Goal: Navigation & Orientation: Understand site structure

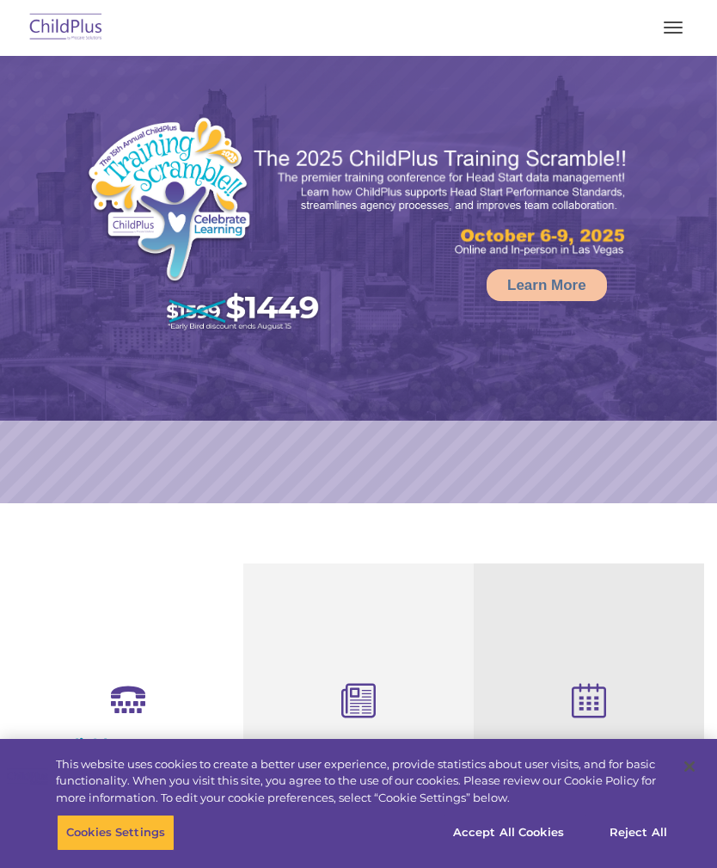
select select "MEDIUM"
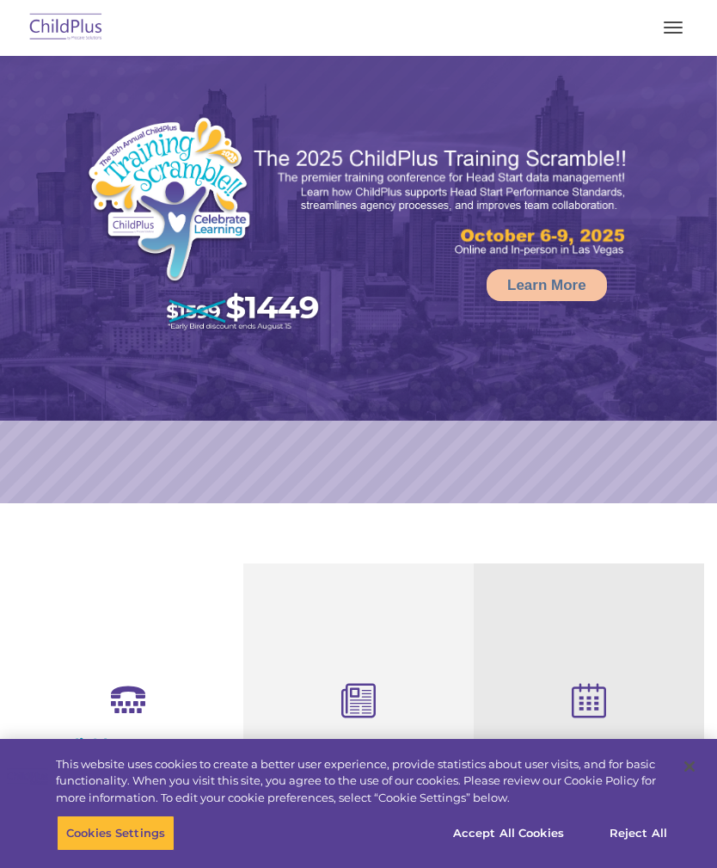
select select "MEDIUM"
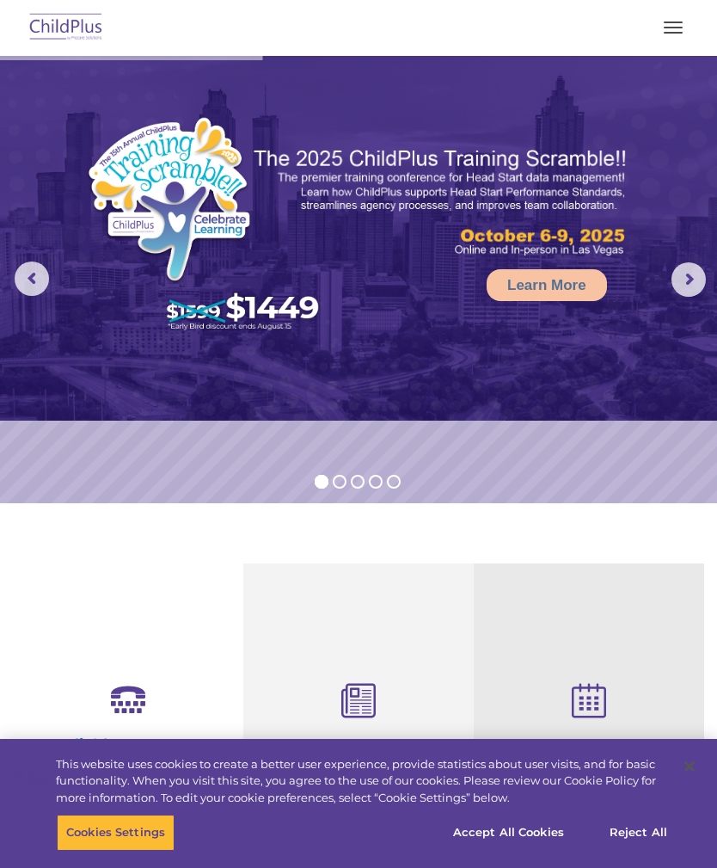
click at [661, 51] on nav "Download Support | Schedule A Demo  MENU MENU Software ChildPlus: The original…" at bounding box center [358, 28] width 717 height 56
click at [676, 34] on button "button" at bounding box center [673, 28] width 36 height 28
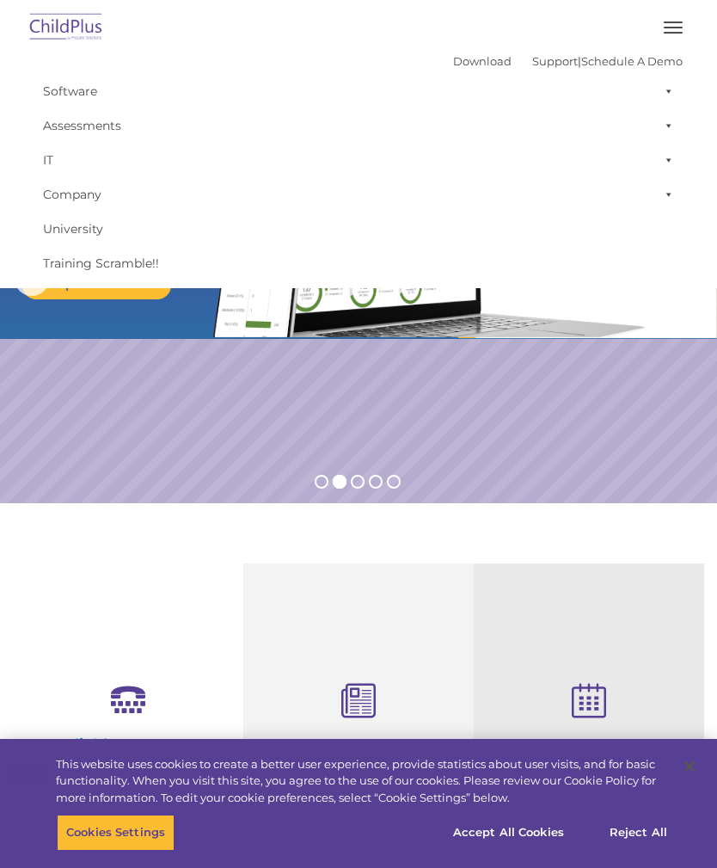
click at [659, 40] on button "button" at bounding box center [673, 28] width 36 height 28
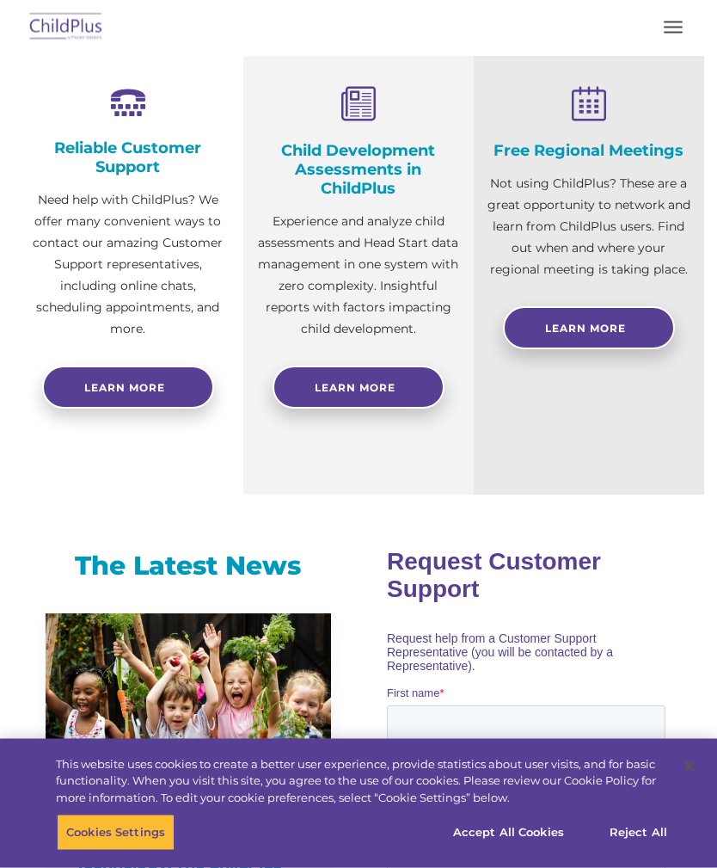
scroll to position [598, 0]
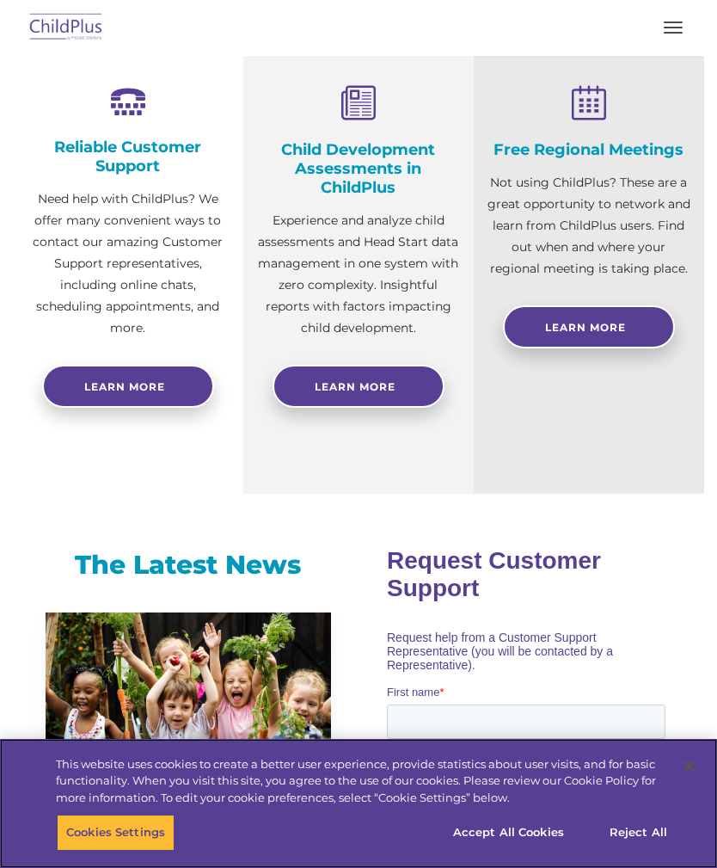
click at [500, 850] on button "Accept All Cookies" at bounding box center [509, 832] width 130 height 36
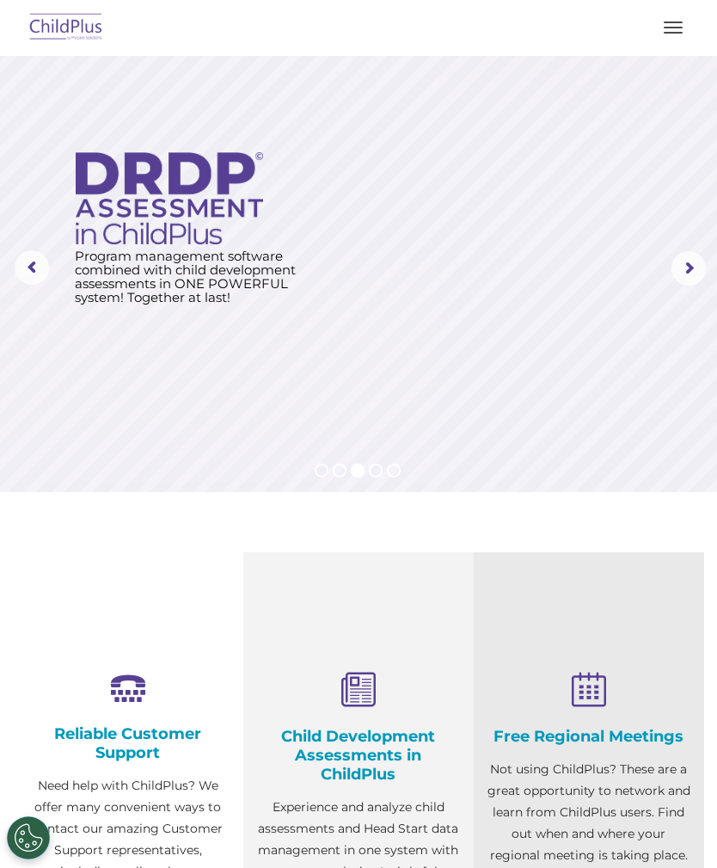
scroll to position [0, 0]
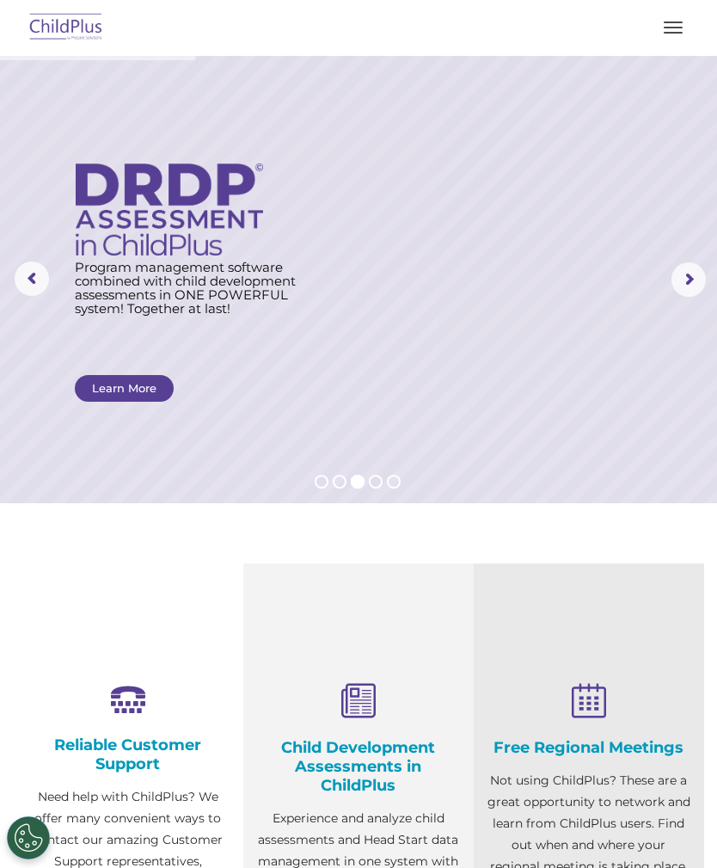
click at [672, 21] on span "button" at bounding box center [673, 22] width 19 height 2
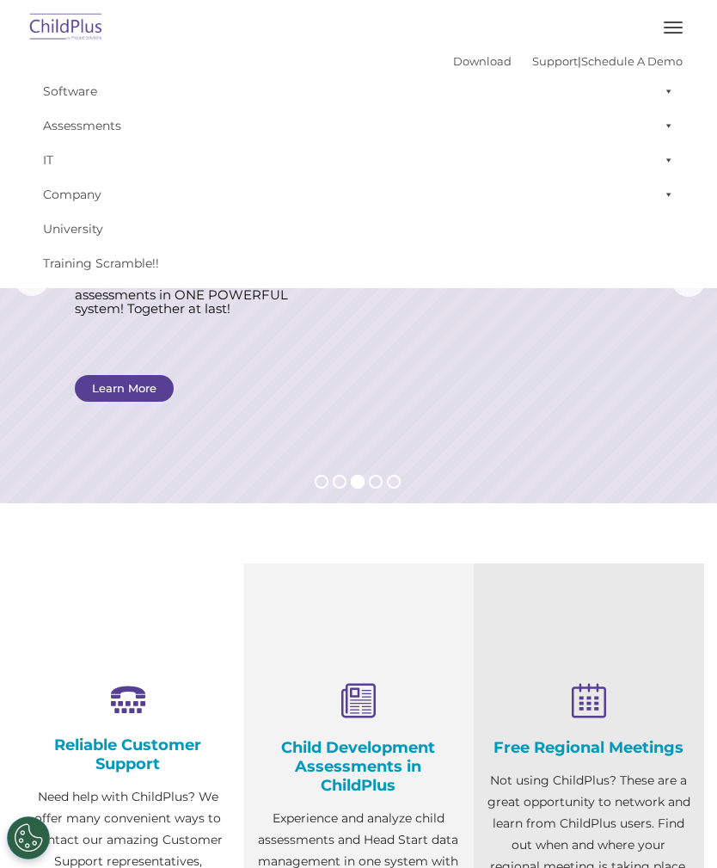
click at [667, 40] on button "button" at bounding box center [673, 28] width 36 height 28
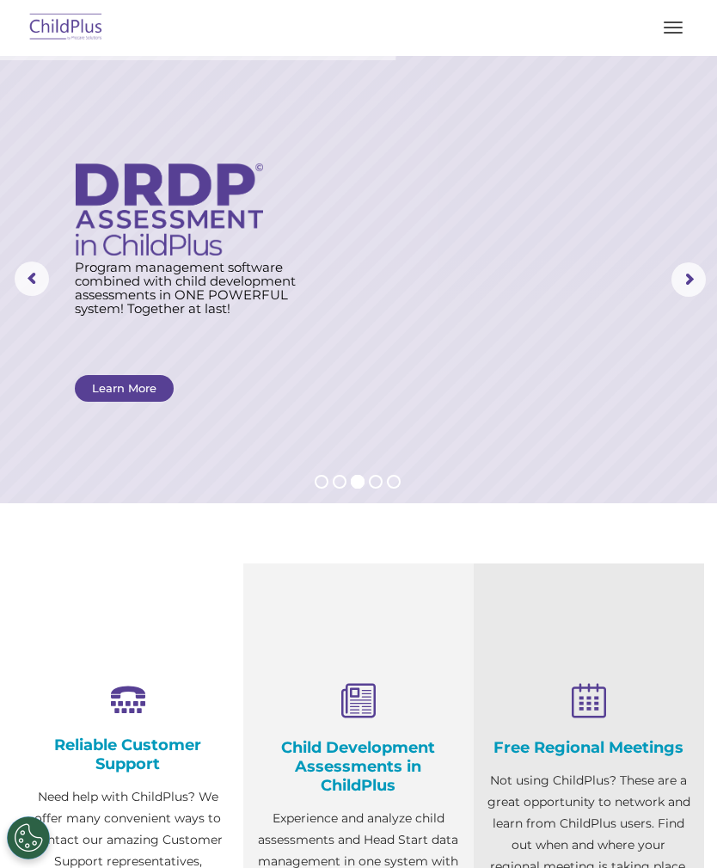
click at [672, 34] on button "button" at bounding box center [673, 28] width 36 height 28
